Goal: Transaction & Acquisition: Purchase product/service

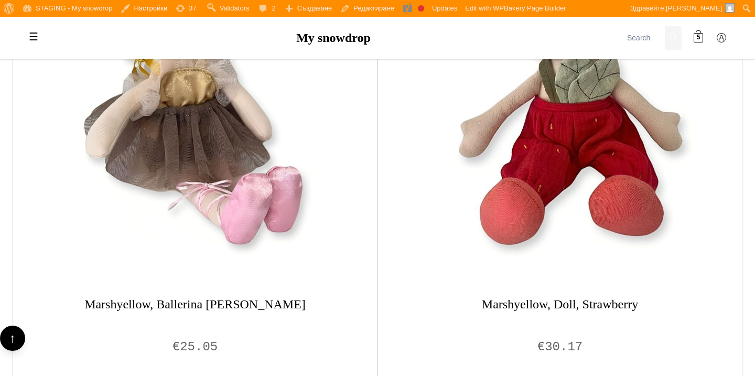
scroll to position [871, 0]
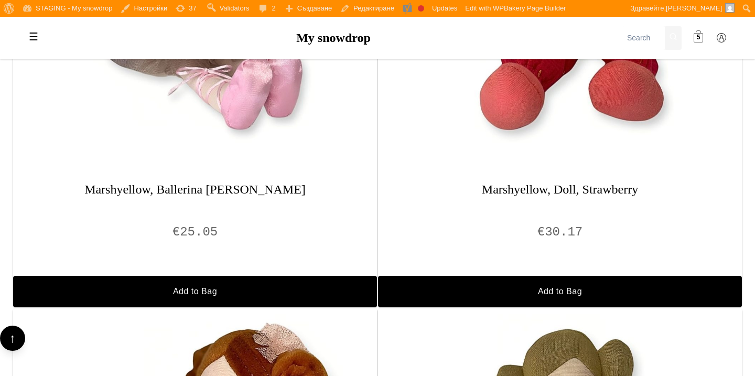
click at [700, 38] on span "5" at bounding box center [699, 38] width 4 height 10
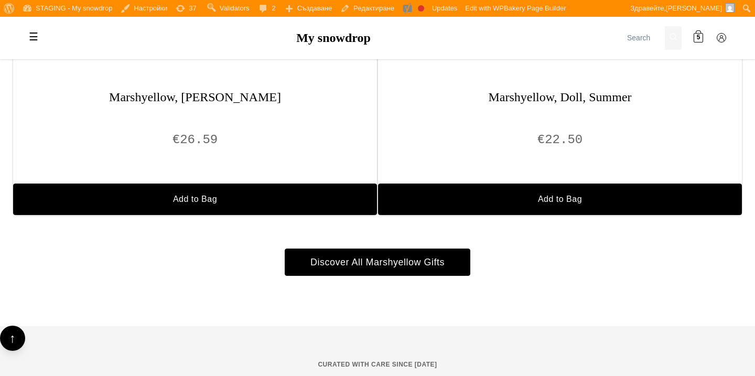
scroll to position [1523, 0]
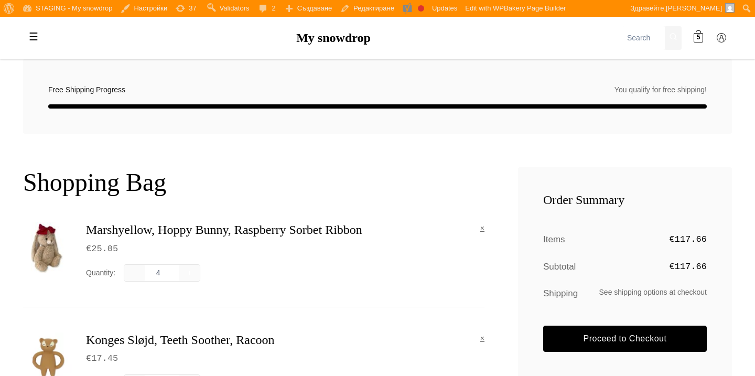
scroll to position [108, 0]
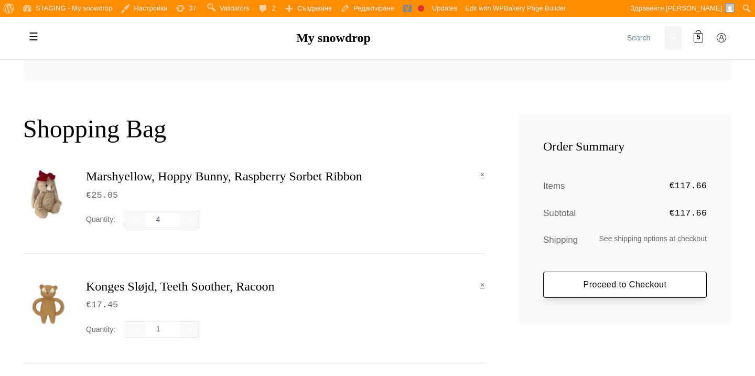
click at [558, 279] on link "Proceed to Checkout" at bounding box center [626, 285] width 164 height 26
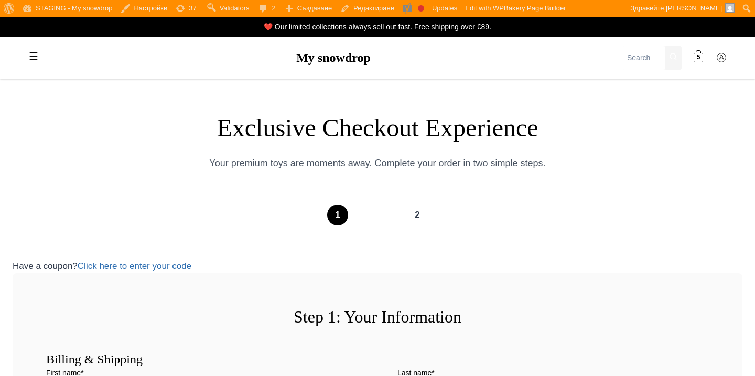
select select "BG-04"
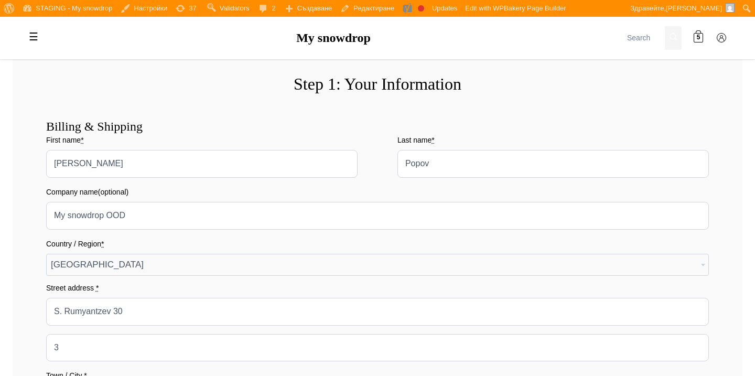
scroll to position [261, 0]
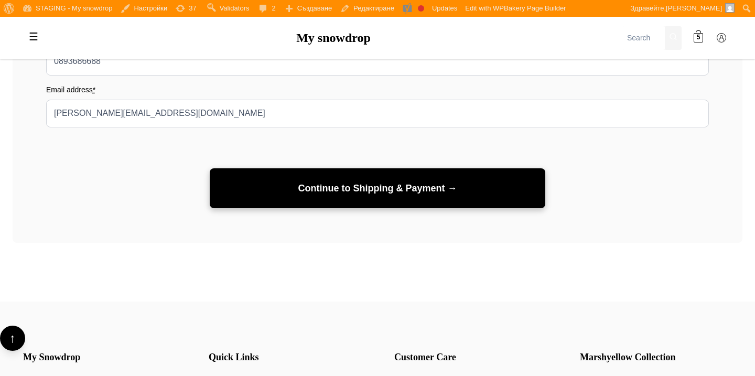
click at [316, 190] on button "Continue to Shipping & Payment →" at bounding box center [378, 188] width 336 height 40
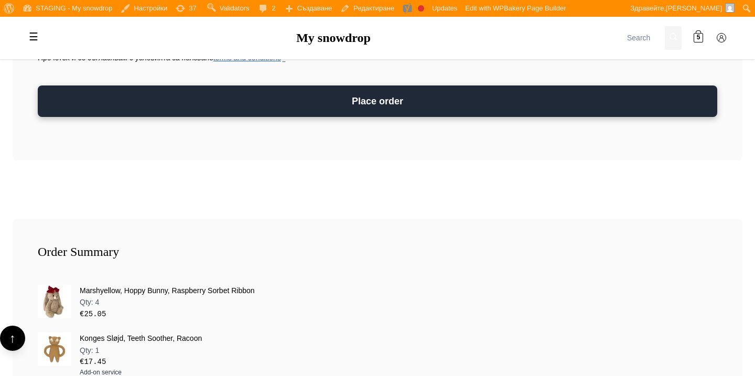
scroll to position [1831, 0]
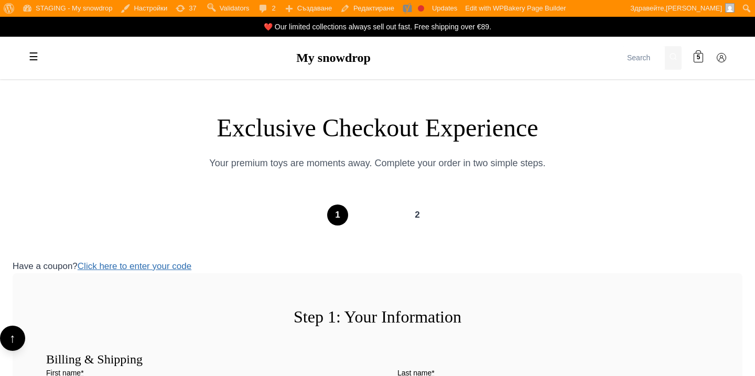
select select "BG-04"
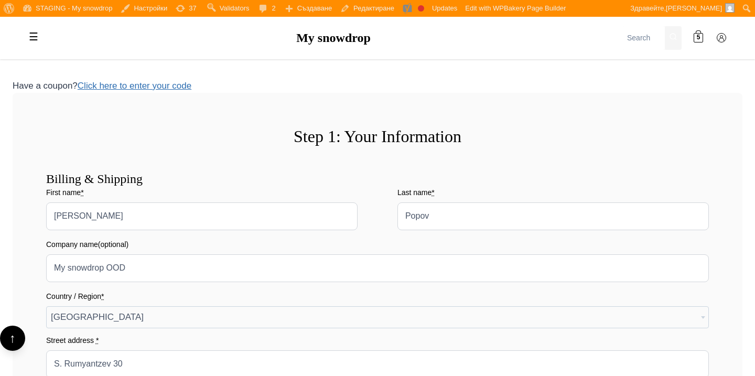
scroll to position [135, 0]
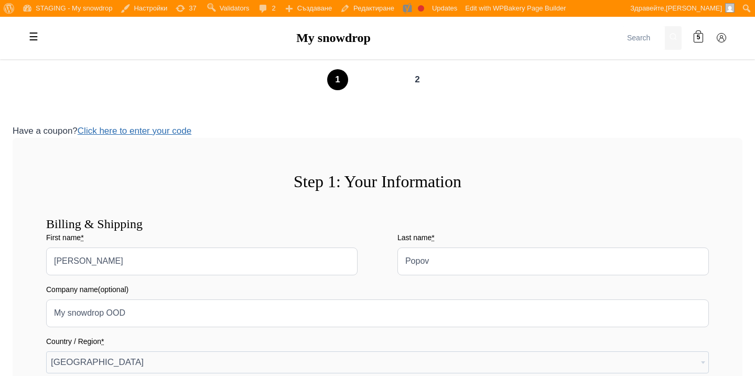
click at [309, 45] on h1 "My snowdrop" at bounding box center [333, 37] width 579 height 15
click at [313, 38] on link "My snowdrop" at bounding box center [333, 38] width 74 height 14
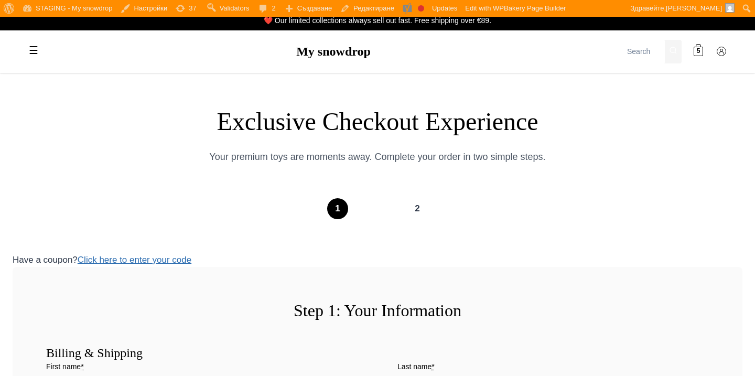
scroll to position [0, 0]
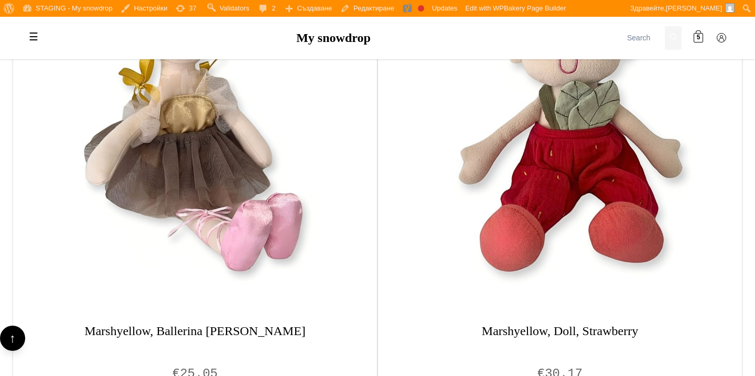
scroll to position [812, 0]
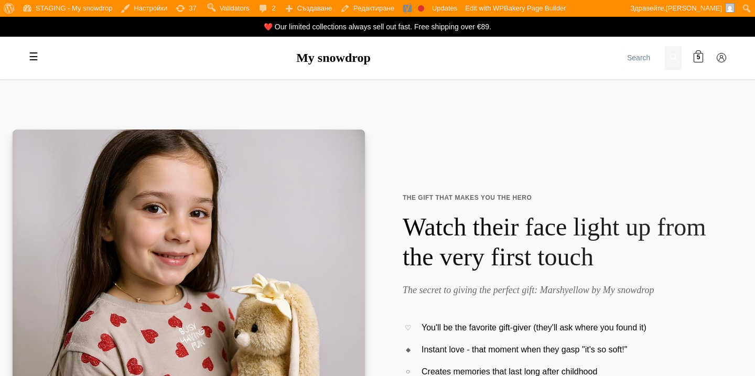
scroll to position [17, 0]
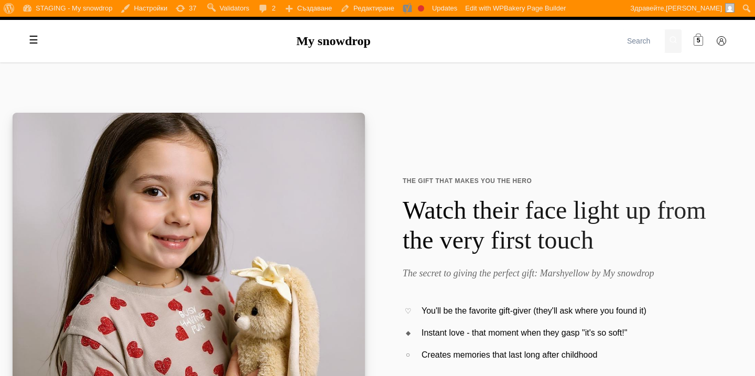
click at [700, 41] on span "5" at bounding box center [699, 41] width 4 height 10
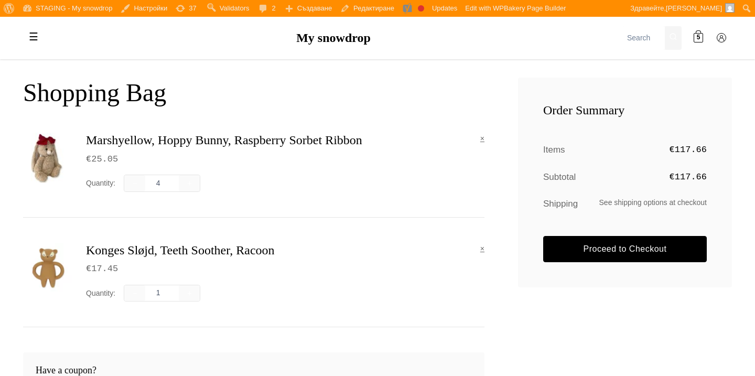
scroll to position [151, 0]
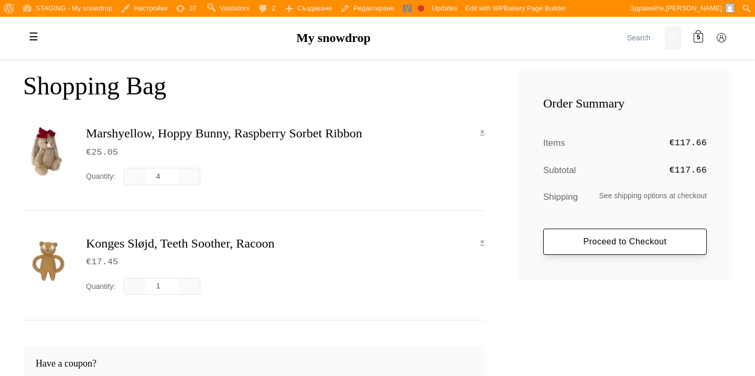
click at [595, 239] on link "Proceed to Checkout" at bounding box center [626, 242] width 164 height 26
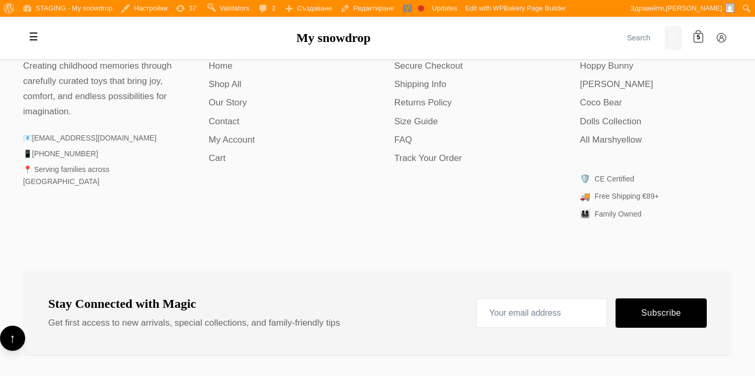
scroll to position [677, 0]
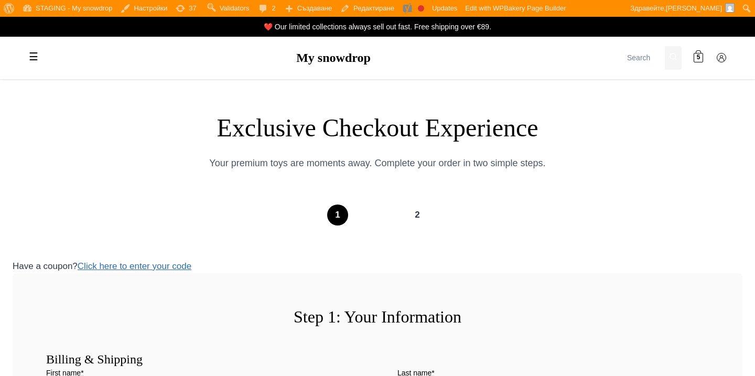
select select "BG-04"
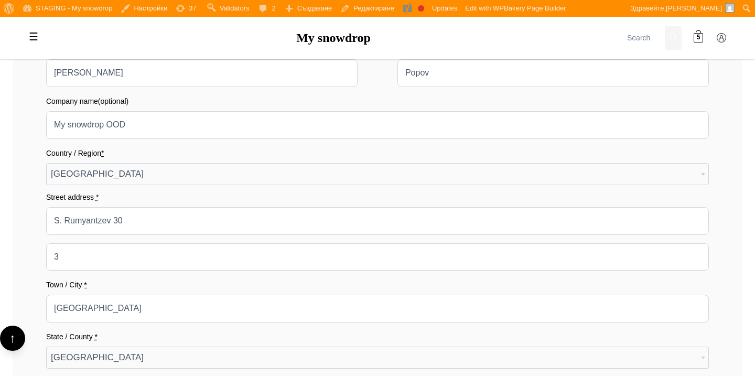
scroll to position [361, 0]
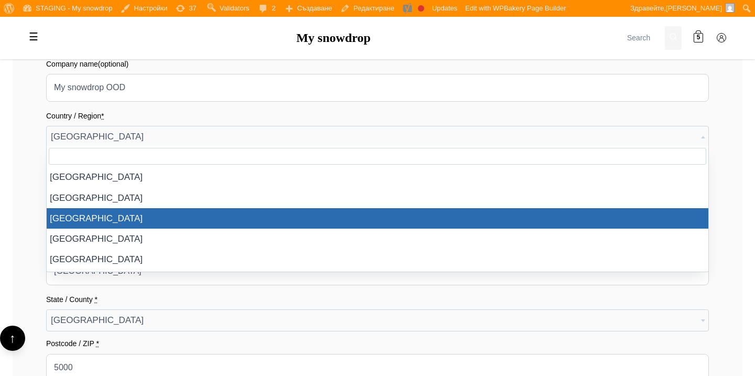
click at [387, 132] on span "[GEOGRAPHIC_DATA]" at bounding box center [378, 136] width 662 height 21
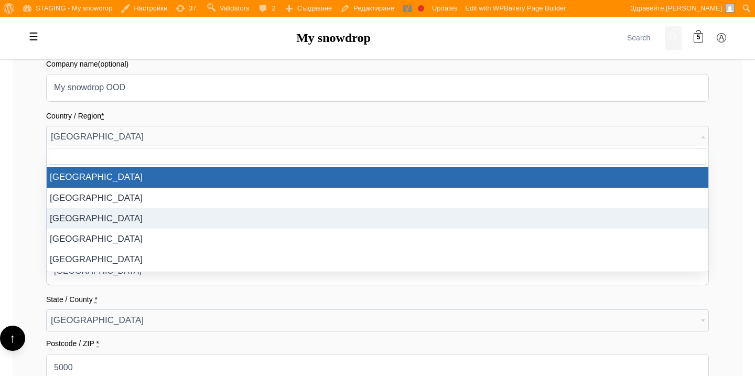
select select "AT"
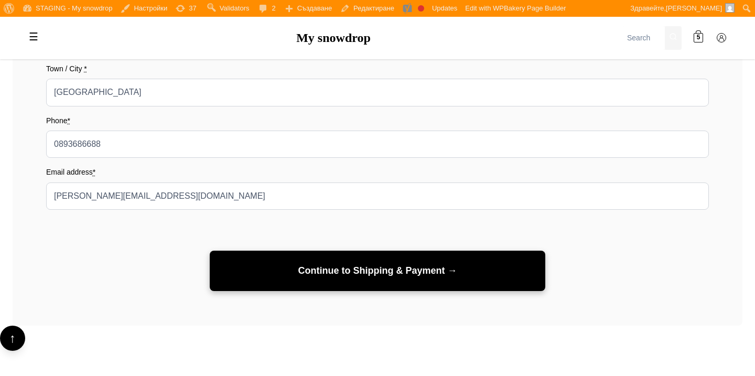
click at [393, 264] on button "Continue to Shipping & Payment →" at bounding box center [378, 271] width 336 height 40
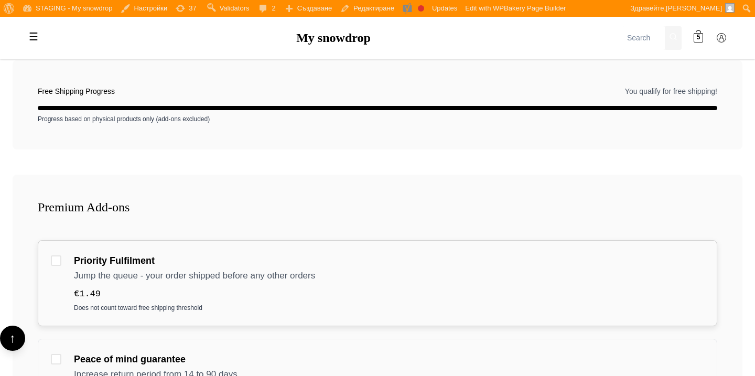
scroll to position [257, 0]
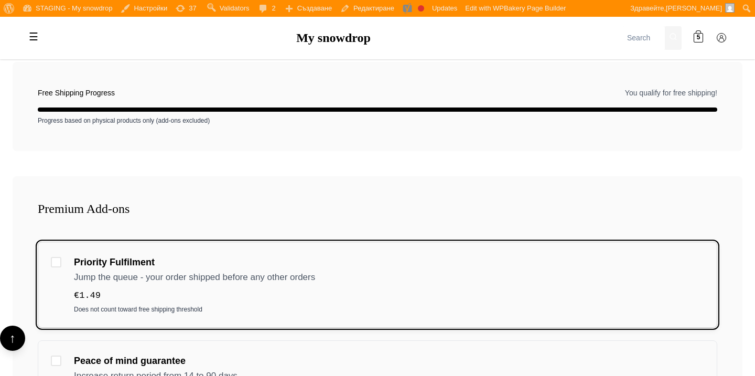
click at [399, 251] on div "Priority Fulfilment Jump the queue - your order shipped before any other orders…" at bounding box center [378, 285] width 680 height 86
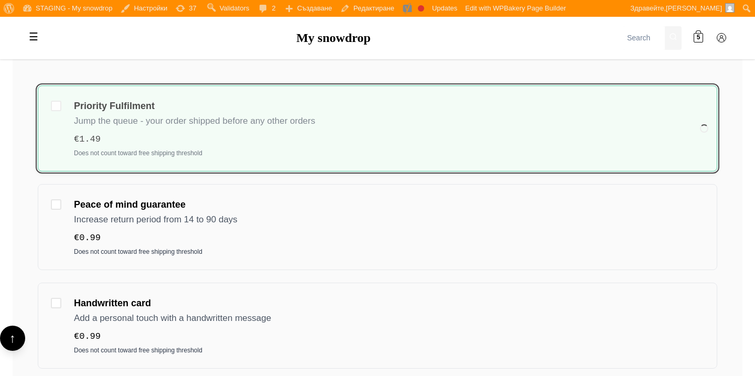
scroll to position [410, 0]
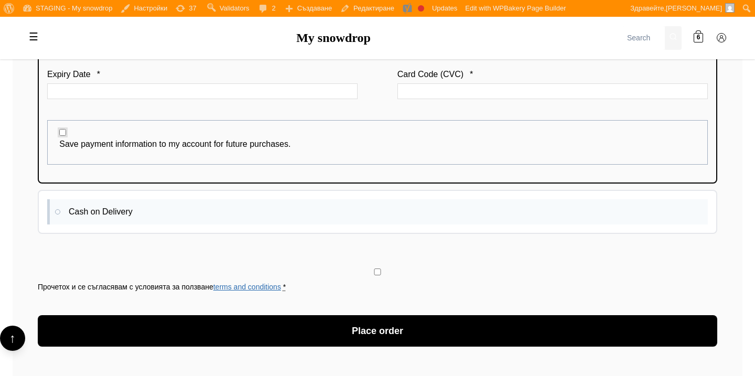
scroll to position [1501, 0]
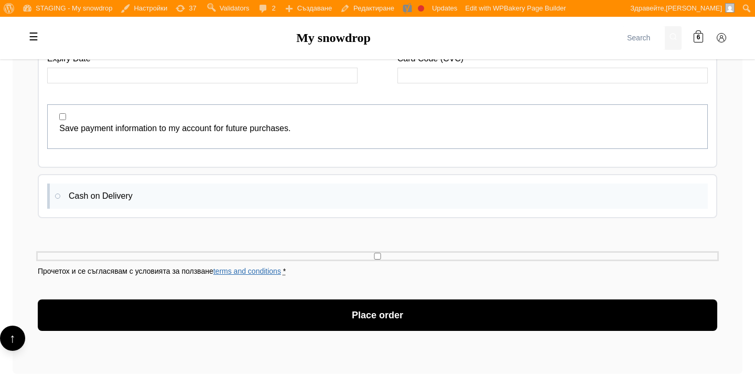
click at [376, 254] on input "Прочетох и се съгласявам с условията за ползване terms and conditions *" at bounding box center [378, 256] width 680 height 7
checkbox input "true"
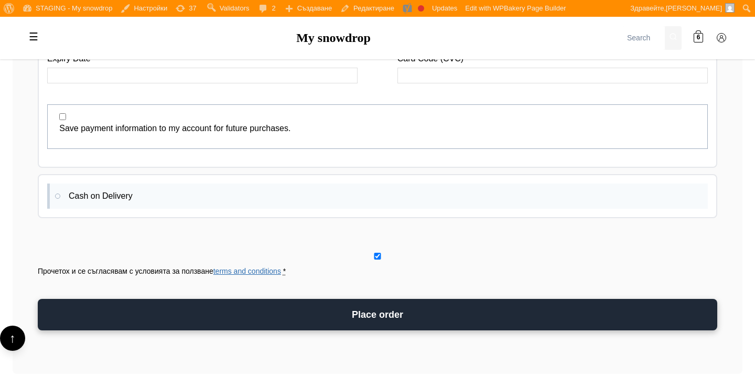
click at [379, 308] on button "Place order" at bounding box center [378, 315] width 680 height 32
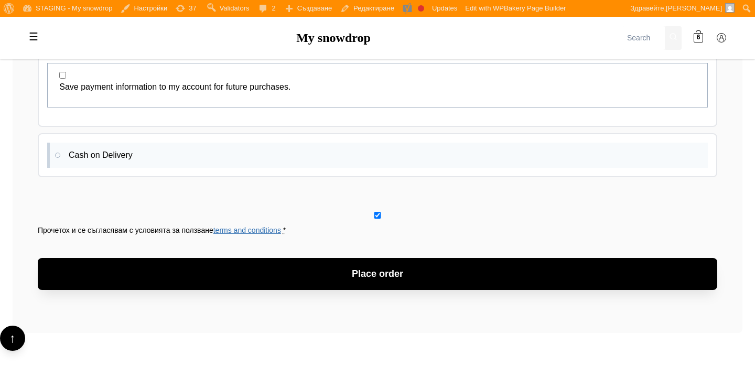
scroll to position [1600, 0]
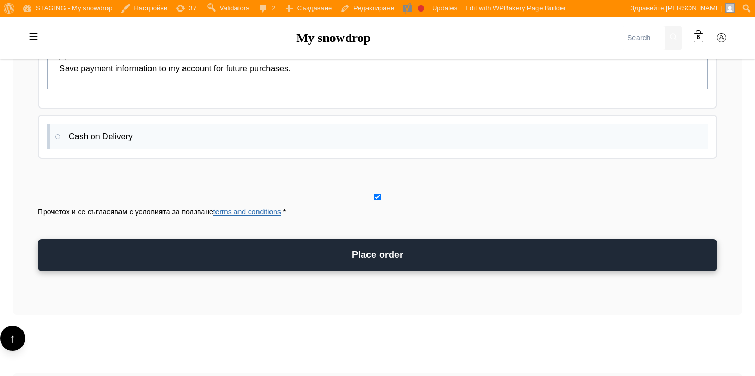
click at [434, 255] on button "Place order" at bounding box center [378, 255] width 680 height 32
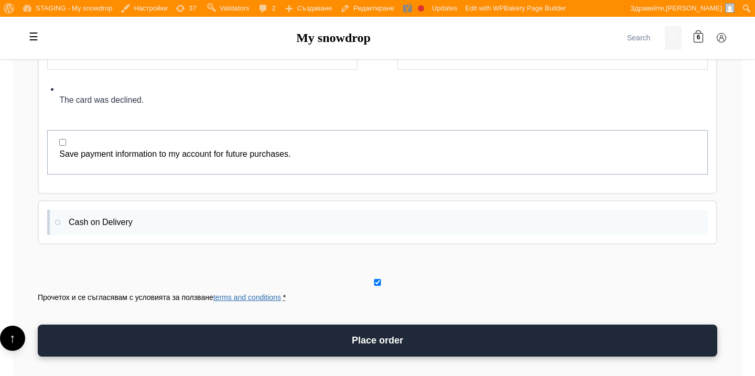
scroll to position [1491, 0]
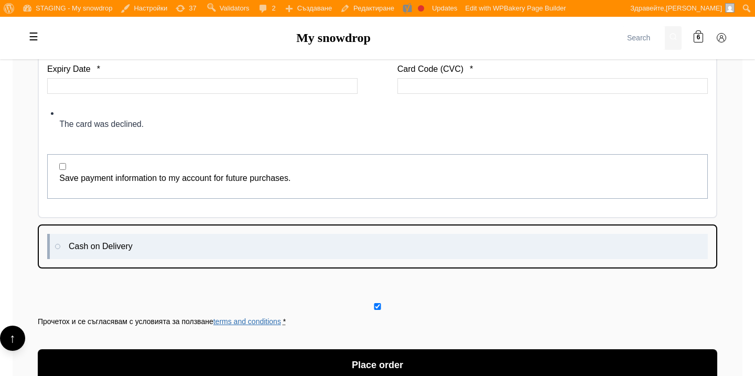
click at [434, 252] on label "Cash on Delivery" at bounding box center [377, 246] width 661 height 25
click at [54, 241] on input "Cash on Delivery" at bounding box center [50, 237] width 7 height 7
radio input "true"
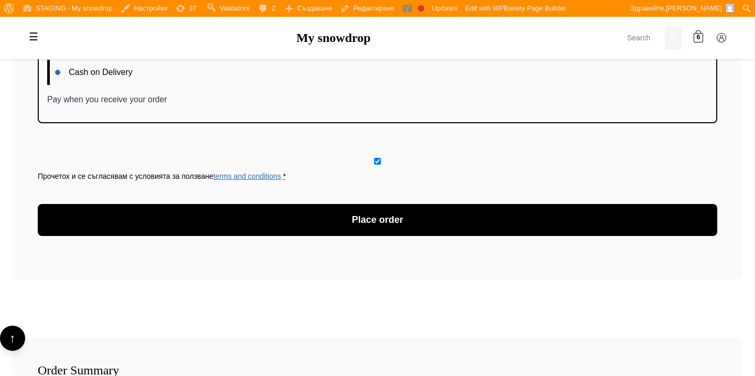
scroll to position [1436, 0]
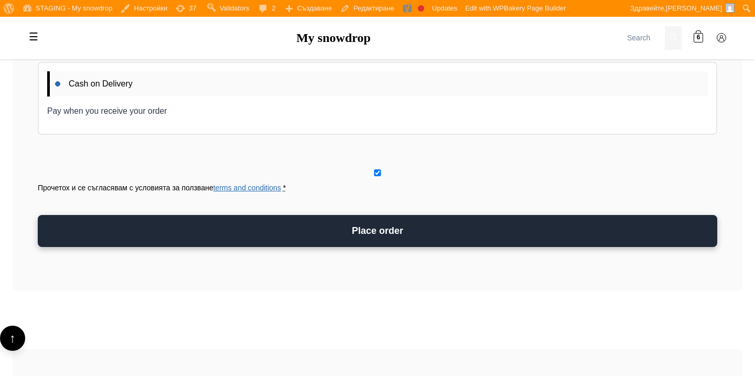
click at [438, 233] on button "Place order" at bounding box center [378, 231] width 680 height 32
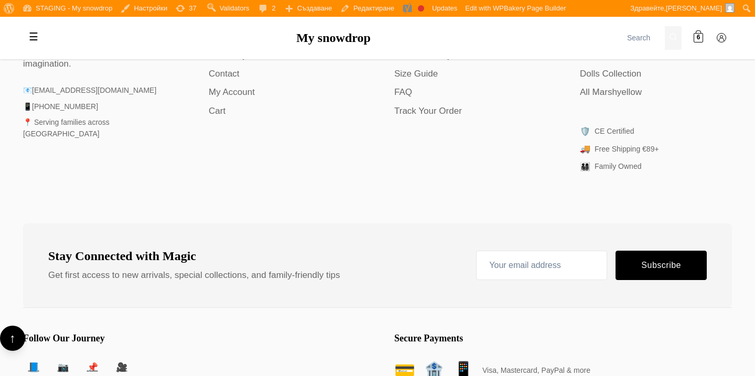
scroll to position [2403, 0]
